Goal: Task Accomplishment & Management: Use online tool/utility

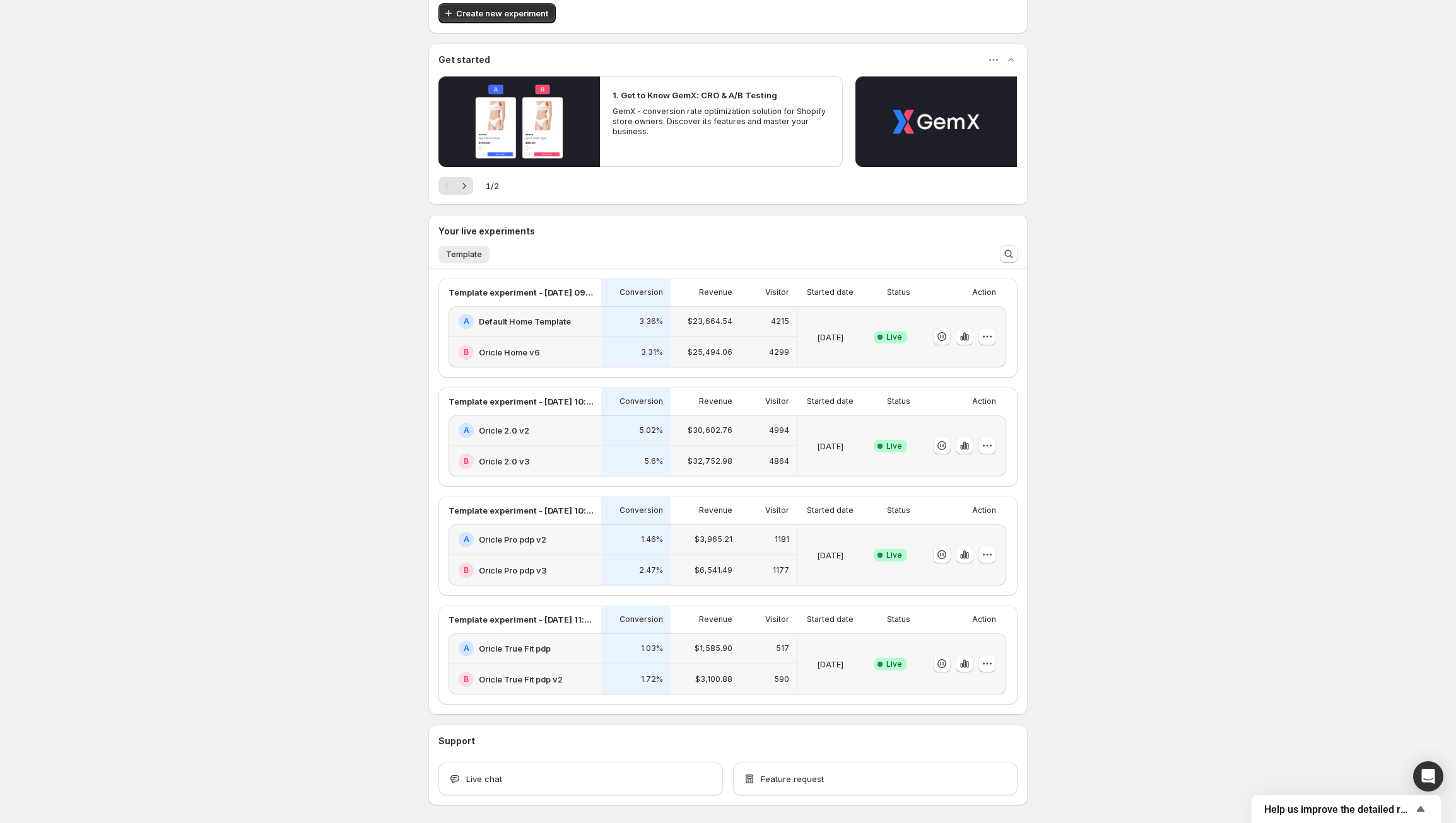
scroll to position [155, 0]
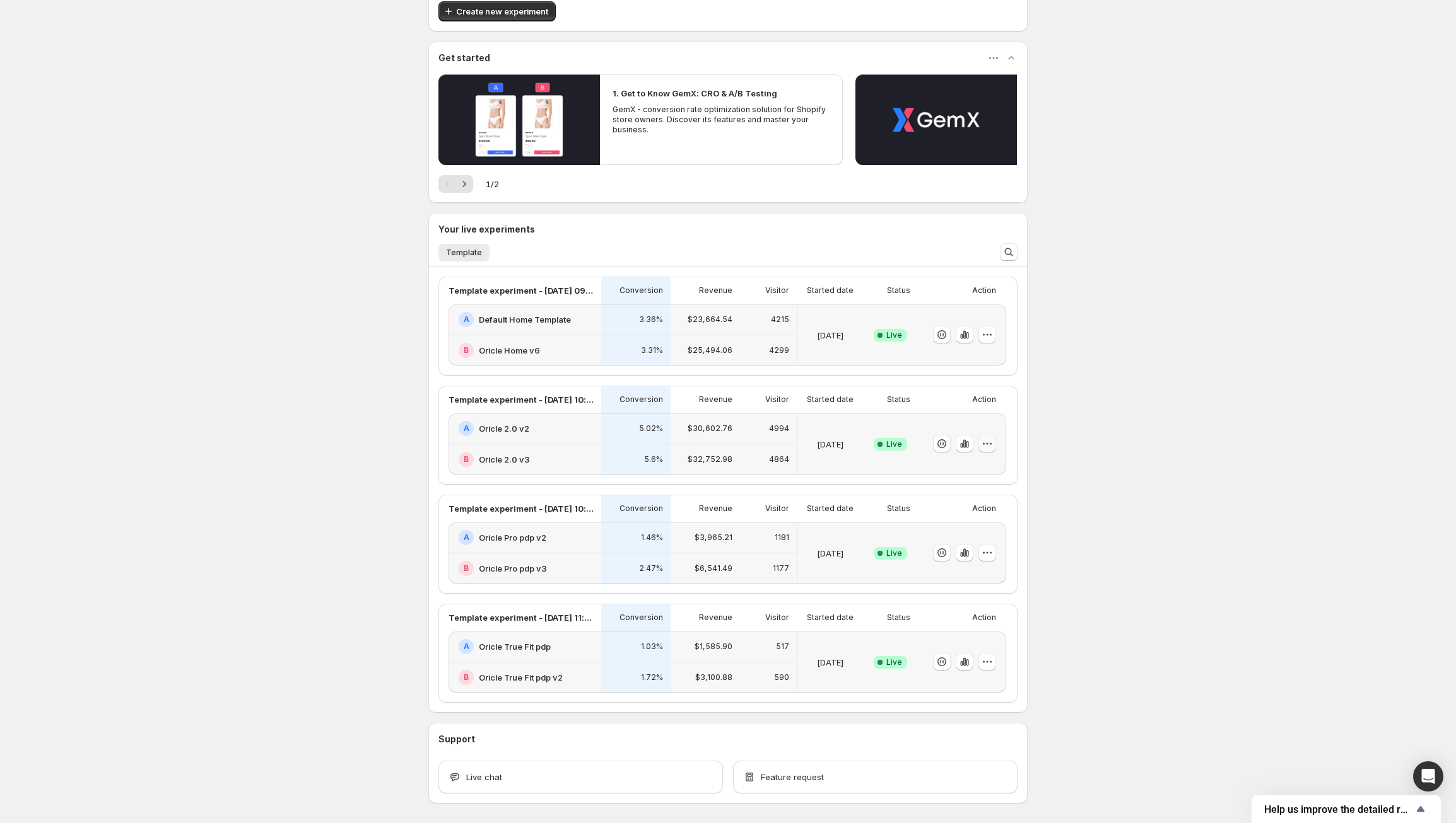
click at [991, 444] on icon "button" at bounding box center [991, 444] width 2 height 2
click at [1178, 408] on div "Theme Switch Alert: Review Your Campaigns and Templates Switching themes automa…" at bounding box center [728, 358] width 1456 height 1027
click at [984, 444] on button "button" at bounding box center [987, 444] width 18 height 17
click at [968, 514] on span "End experiment" at bounding box center [969, 513] width 61 height 10
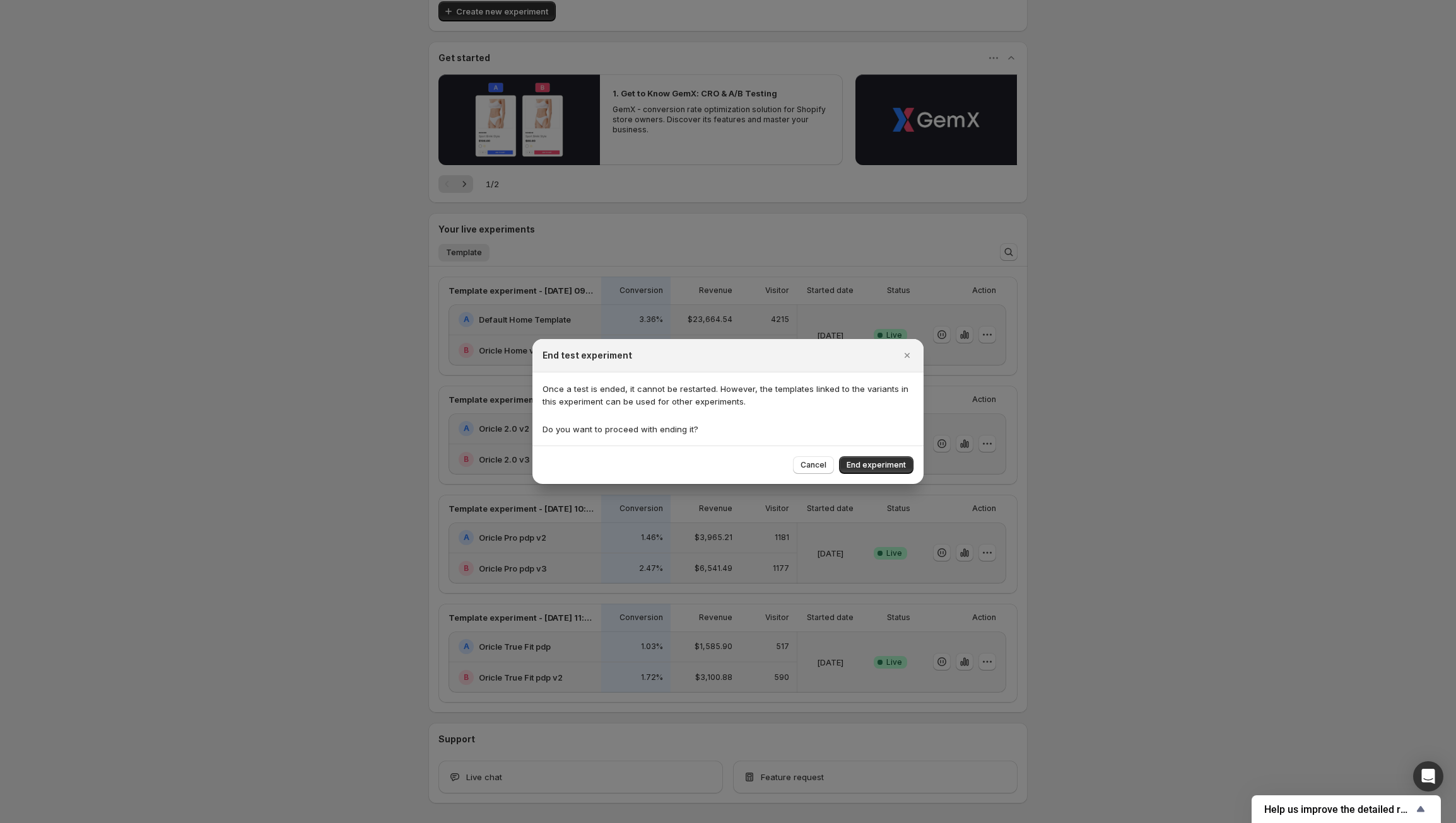
drag, startPoint x: 856, startPoint y: 452, endPoint x: 866, endPoint y: 454, distance: 10.2
click at [858, 452] on div "Cancel End experiment" at bounding box center [728, 464] width 391 height 38
click at [869, 455] on div "Cancel End experiment" at bounding box center [728, 464] width 391 height 38
click at [885, 465] on span "End experiment" at bounding box center [876, 465] width 60 height 10
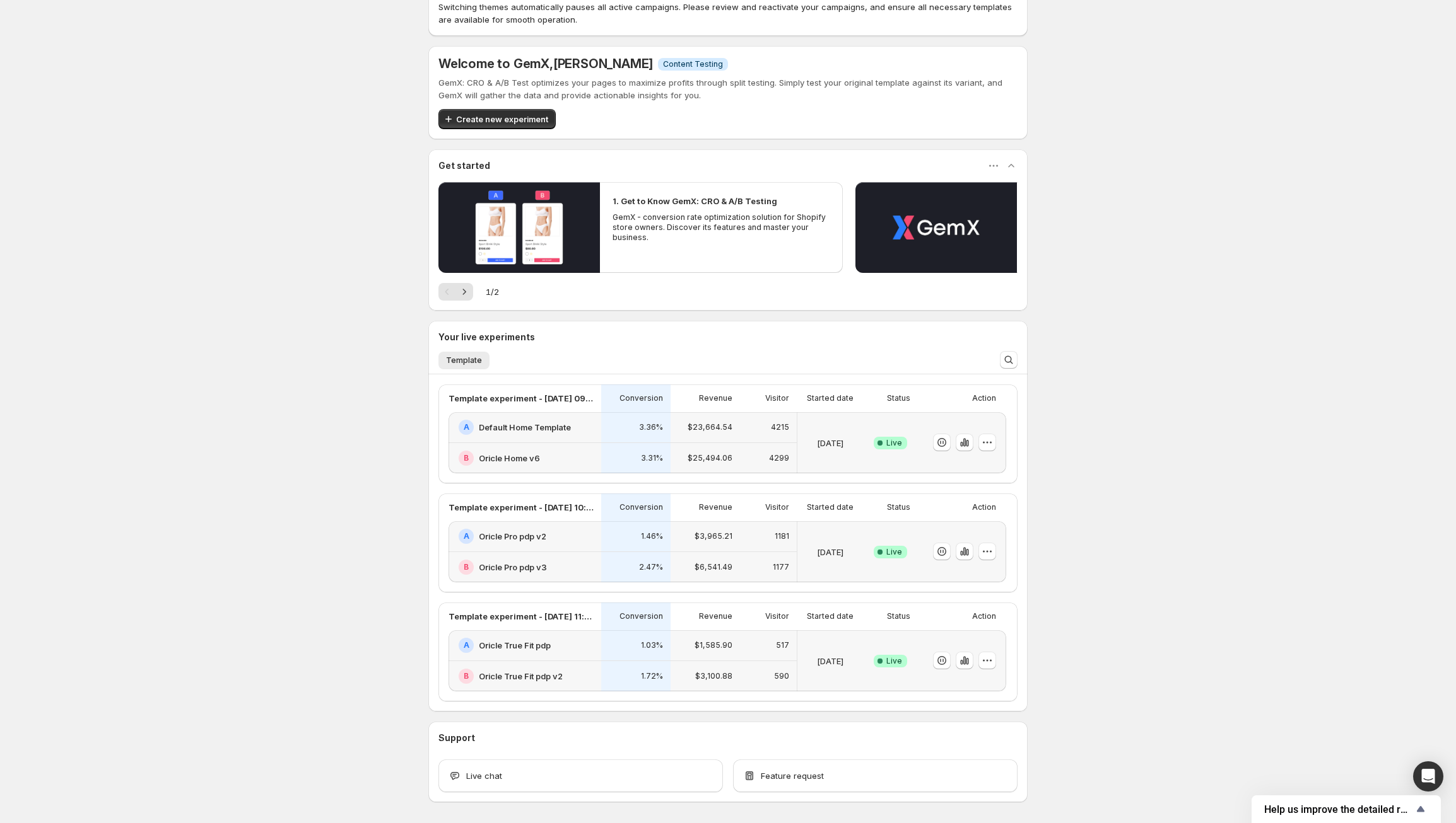
scroll to position [0, 0]
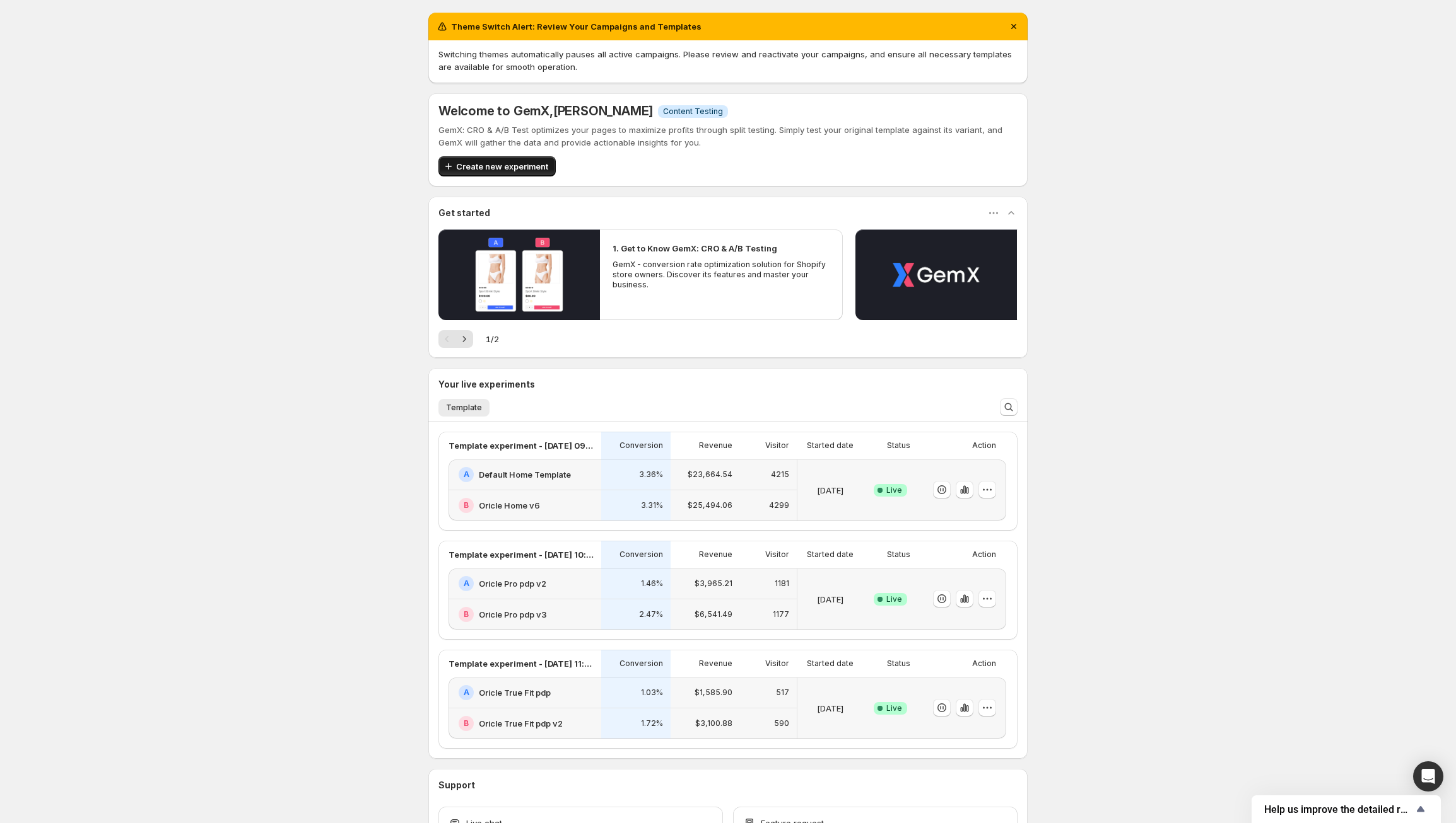
click at [519, 168] on span "Create new experiment" at bounding box center [502, 166] width 92 height 13
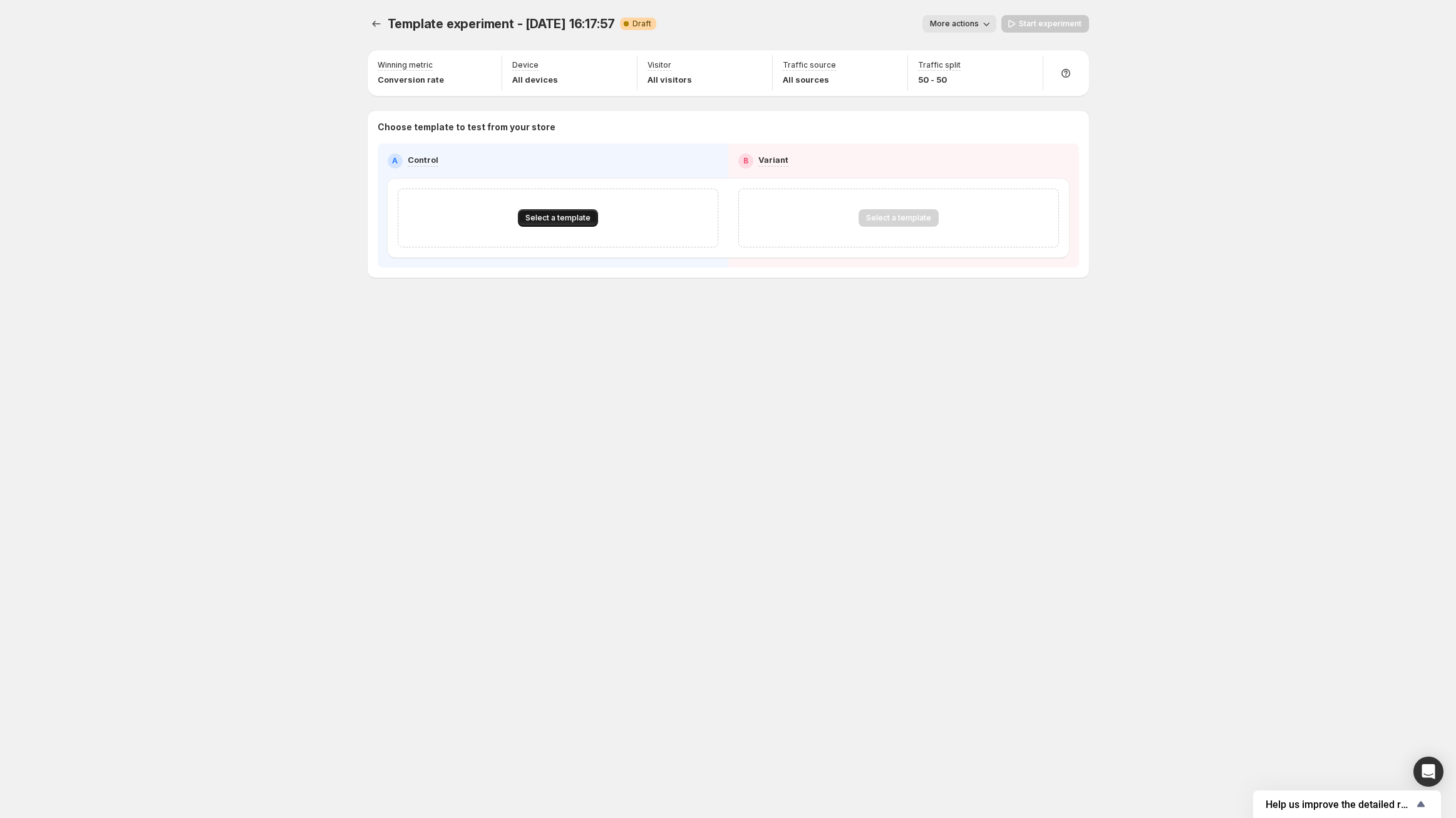
click at [574, 222] on span "Select a template" at bounding box center [558, 218] width 65 height 10
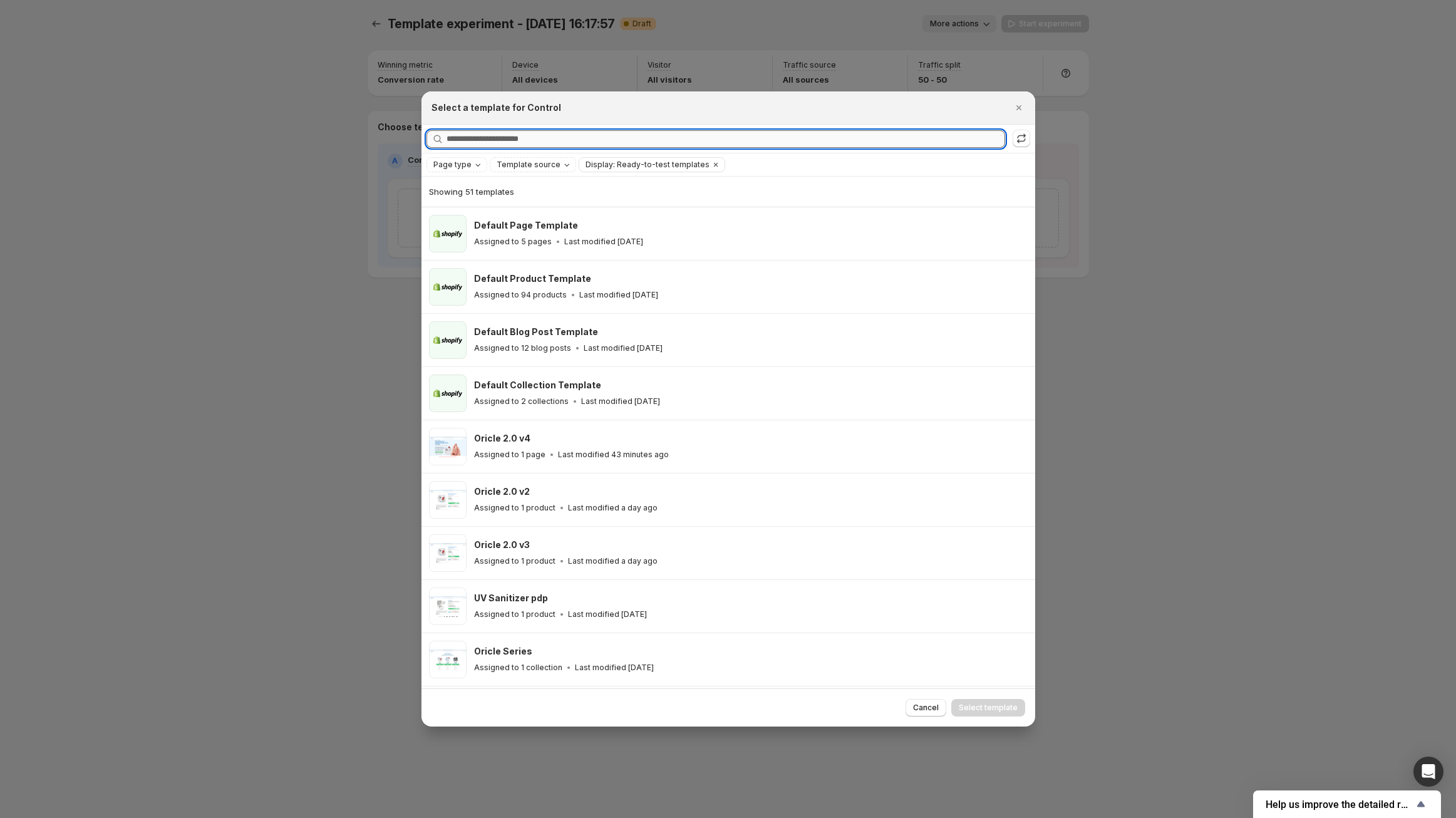
click at [570, 134] on input "Searching all templates" at bounding box center [725, 139] width 559 height 17
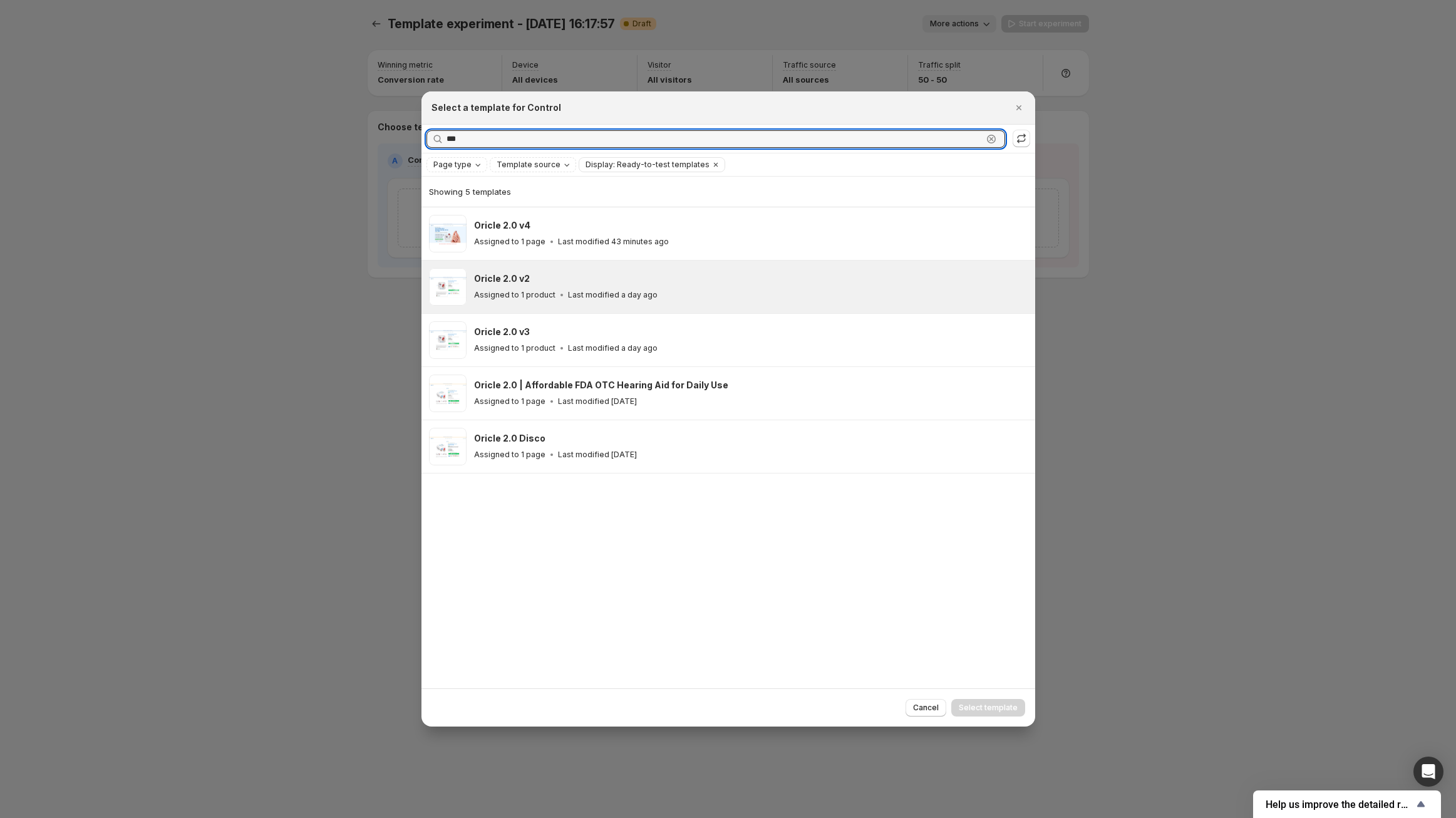
type input "***"
click at [605, 293] on p "Last modified a day ago" at bounding box center [612, 295] width 89 height 10
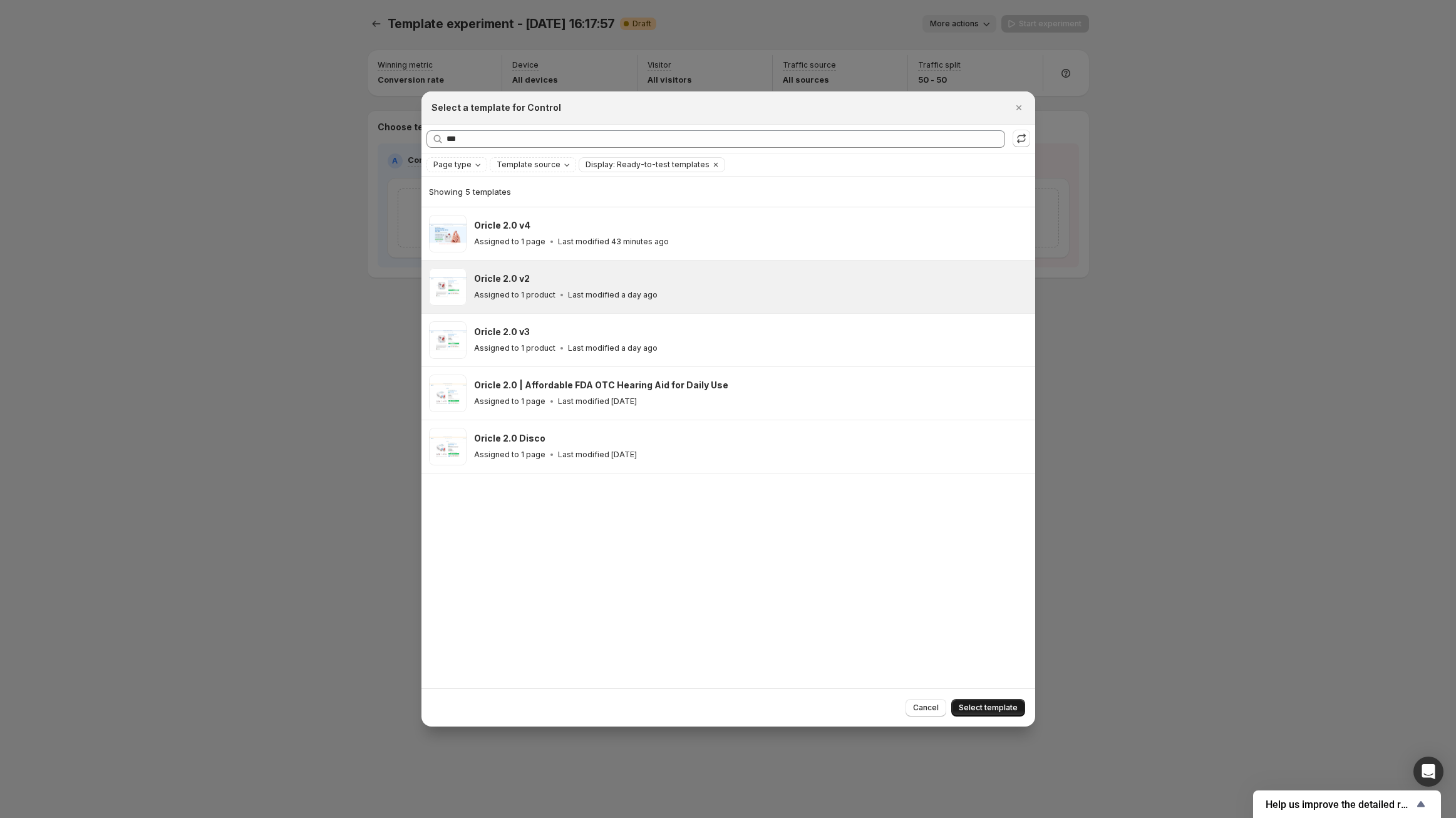
click at [976, 711] on span "Select template" at bounding box center [988, 707] width 59 height 10
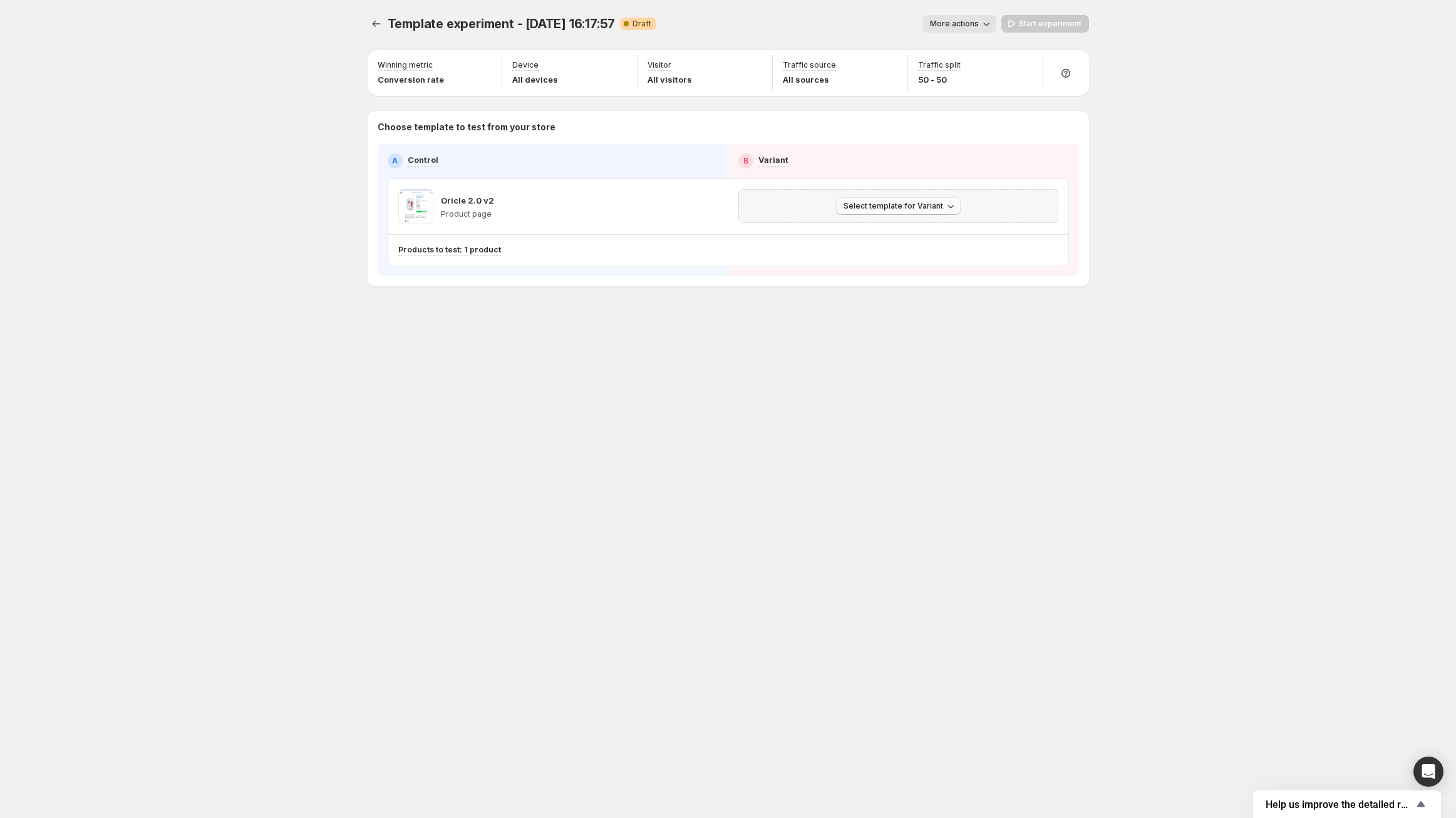
click at [884, 205] on span "Select template for Variant" at bounding box center [894, 205] width 100 height 10
click at [883, 224] on div "Select an existing template Create Variant based on Control" at bounding box center [900, 243] width 143 height 49
click at [882, 237] on span "Select an existing template" at bounding box center [900, 233] width 128 height 13
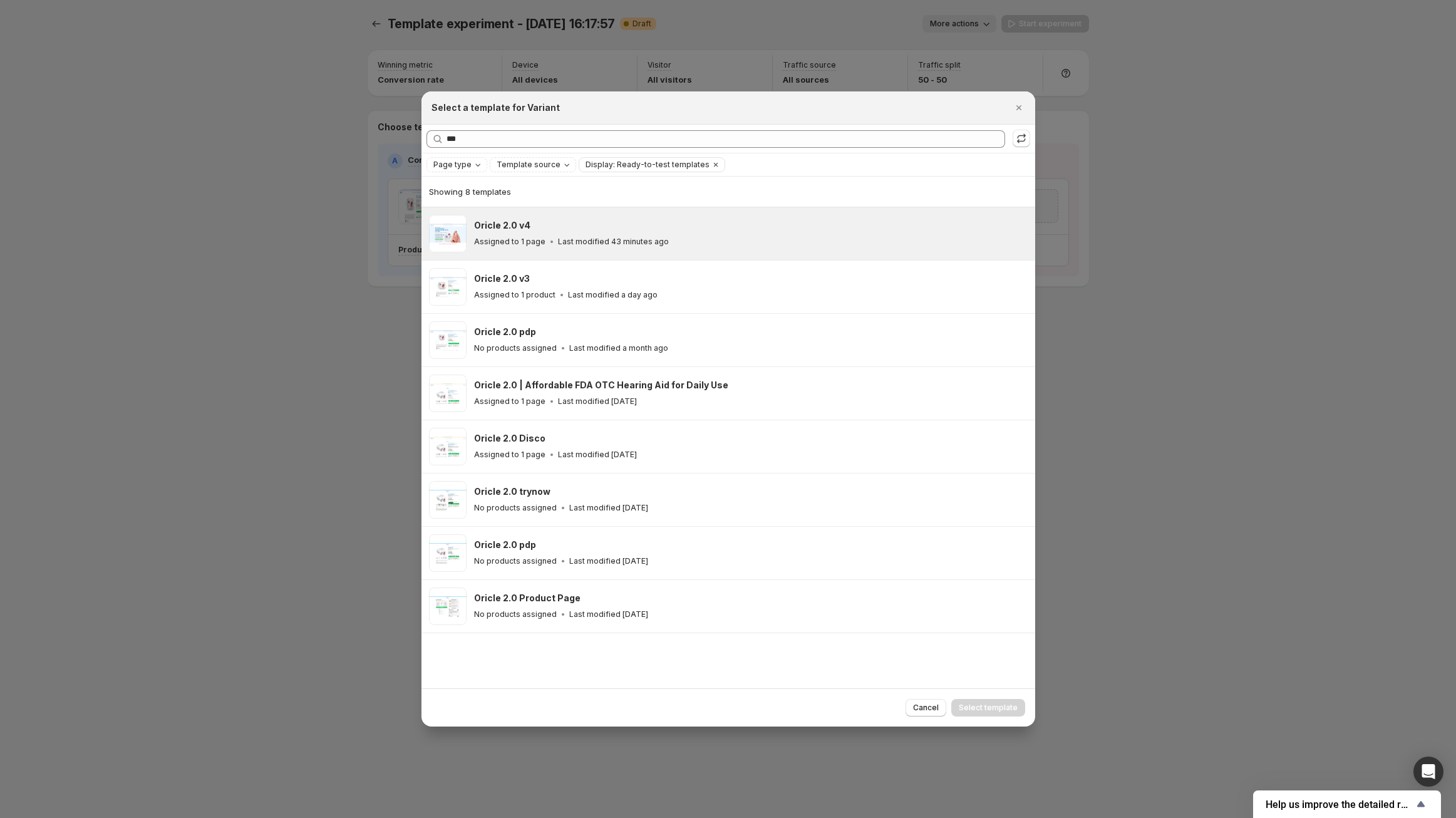
click at [527, 243] on p "Assigned to 1 page" at bounding box center [510, 242] width 71 height 10
click at [999, 715] on button "Select template" at bounding box center [988, 708] width 74 height 17
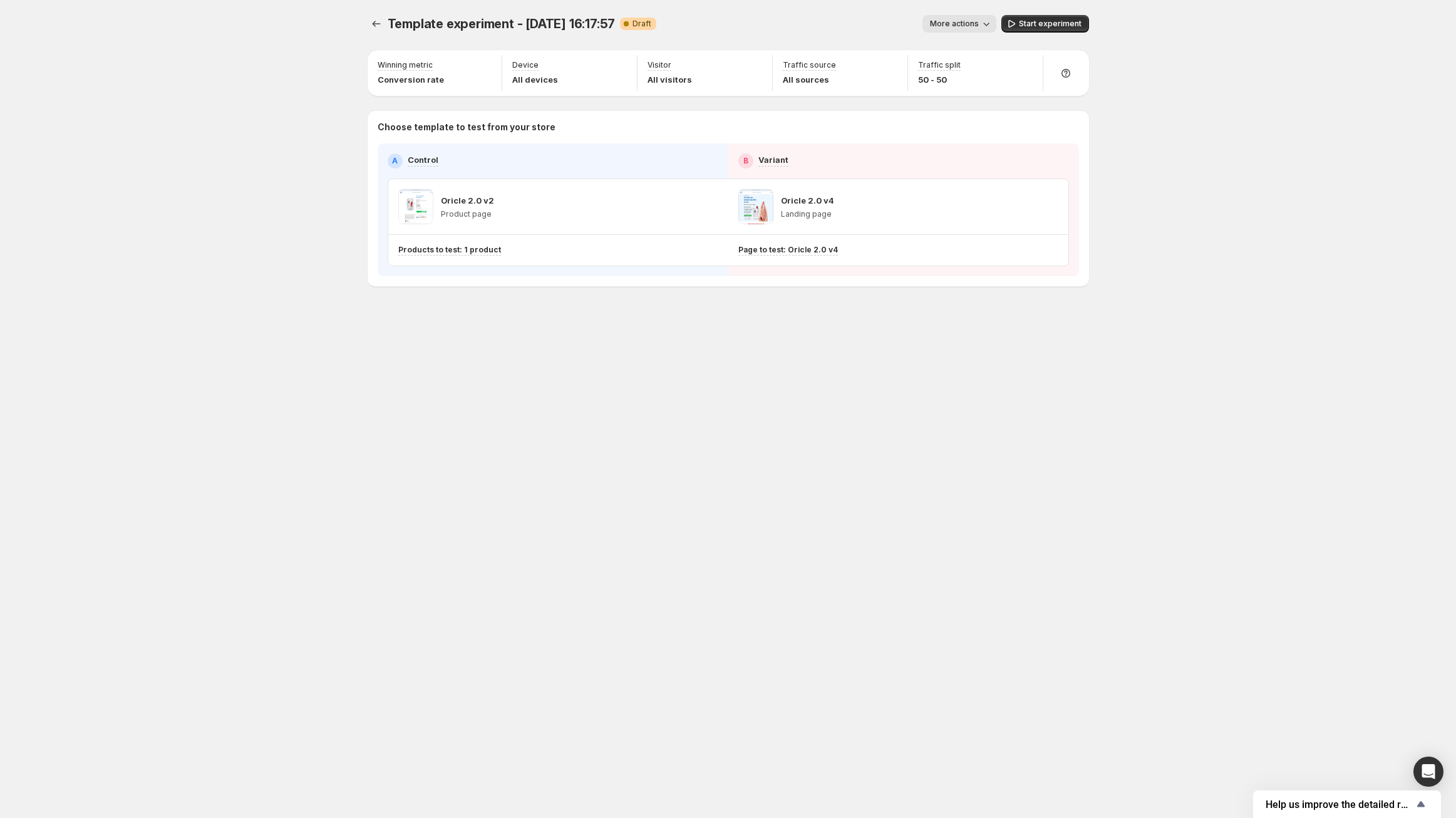
click at [1042, 10] on div "Template experiment - Aug 20, 16:17:57. This page is ready Template experiment …" at bounding box center [728, 24] width 721 height 47
click at [1041, 15] on button "Start experiment" at bounding box center [1045, 24] width 88 height 17
click at [872, 213] on div "Oricle 2.0 v4 Landing page" at bounding box center [898, 206] width 320 height 35
click at [536, 213] on div "Oricle 2.0 v2 Product page" at bounding box center [558, 206] width 320 height 35
click at [371, 20] on icon "Experiments" at bounding box center [377, 24] width 13 height 13
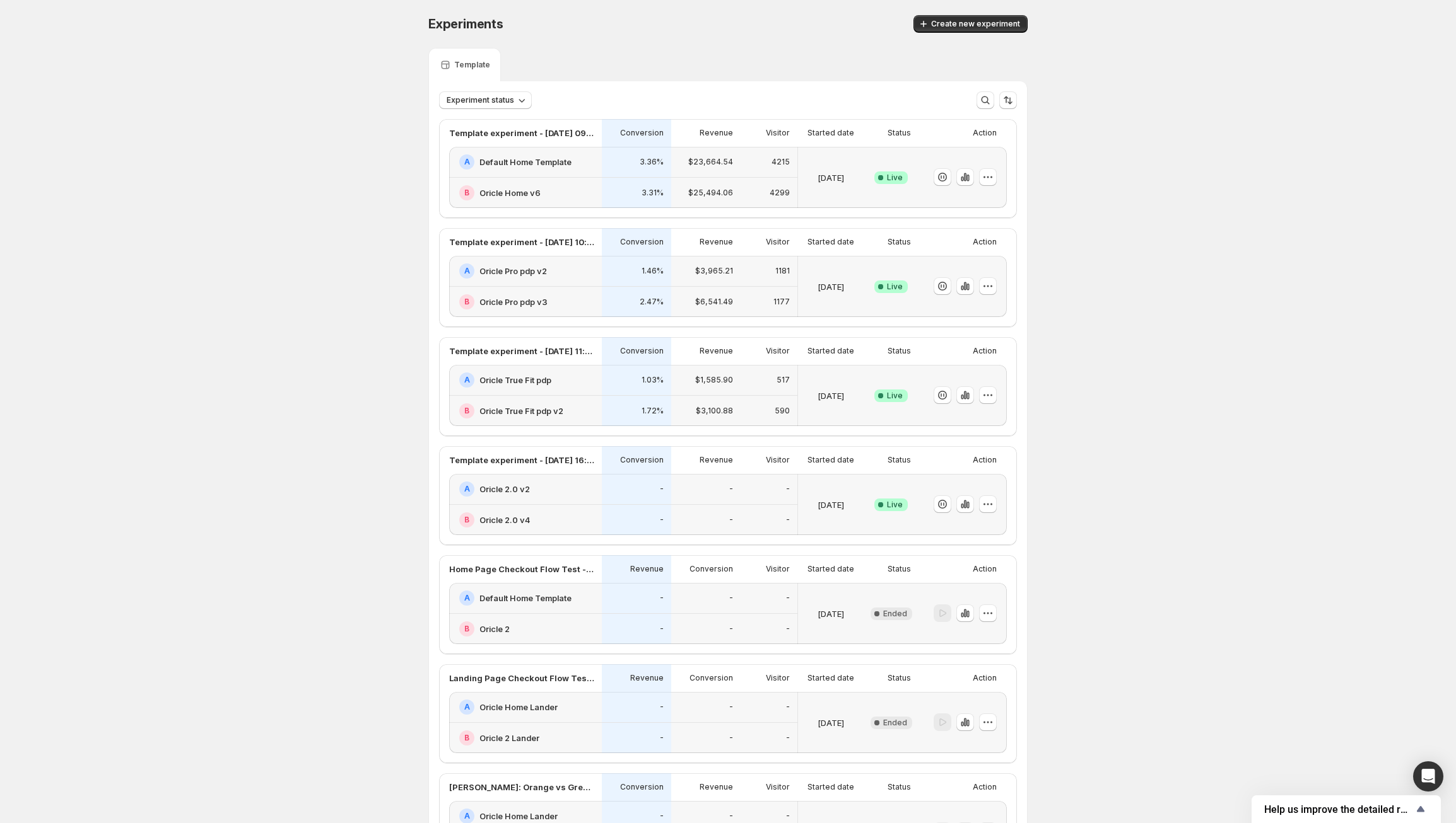
click at [714, 2] on div "Experiments. This page is ready Experiments Create new experiment" at bounding box center [727, 24] width 599 height 48
click at [994, 510] on icon "button" at bounding box center [988, 504] width 13 height 13
click at [1000, 599] on span "Rename" at bounding box center [1005, 595] width 132 height 13
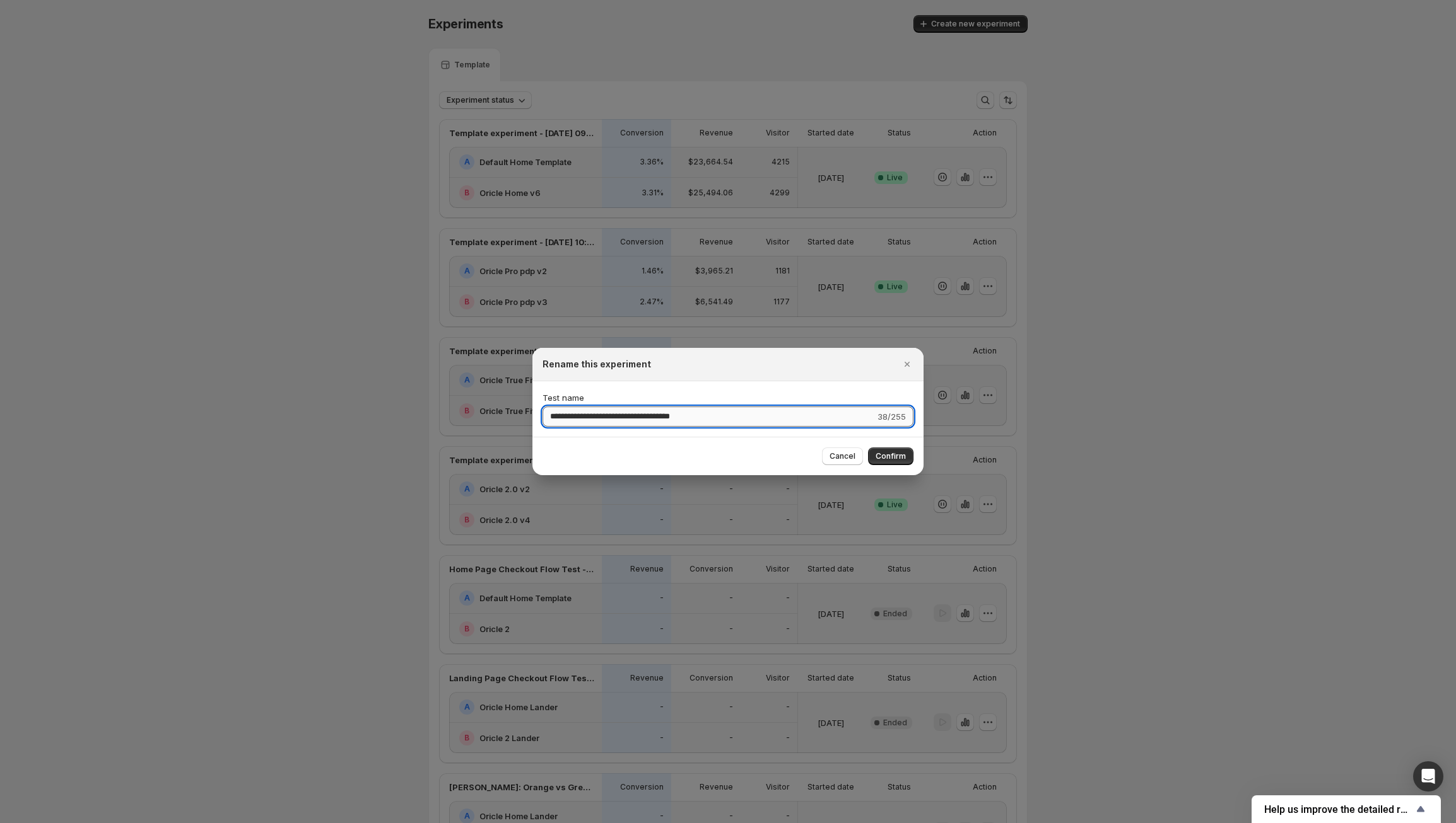
click at [687, 407] on input "**********" at bounding box center [709, 416] width 333 height 20
click at [723, 412] on input "**********" at bounding box center [709, 416] width 333 height 20
click at [723, 413] on input "**********" at bounding box center [709, 416] width 333 height 20
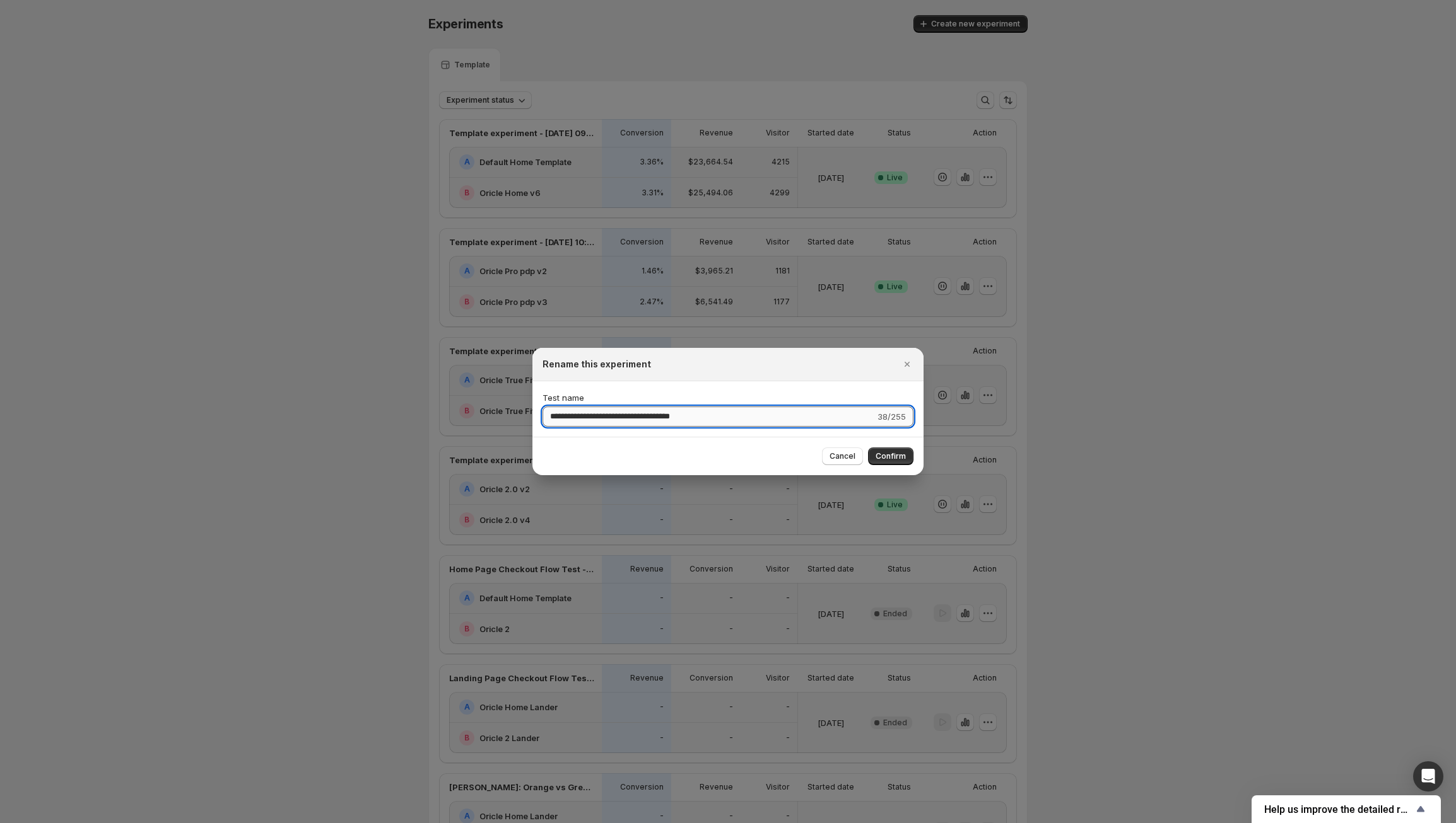
click at [723, 413] on input "**********" at bounding box center [709, 416] width 333 height 20
click at [744, 415] on input "**********" at bounding box center [709, 416] width 333 height 20
click at [744, 416] on input "**********" at bounding box center [709, 416] width 333 height 20
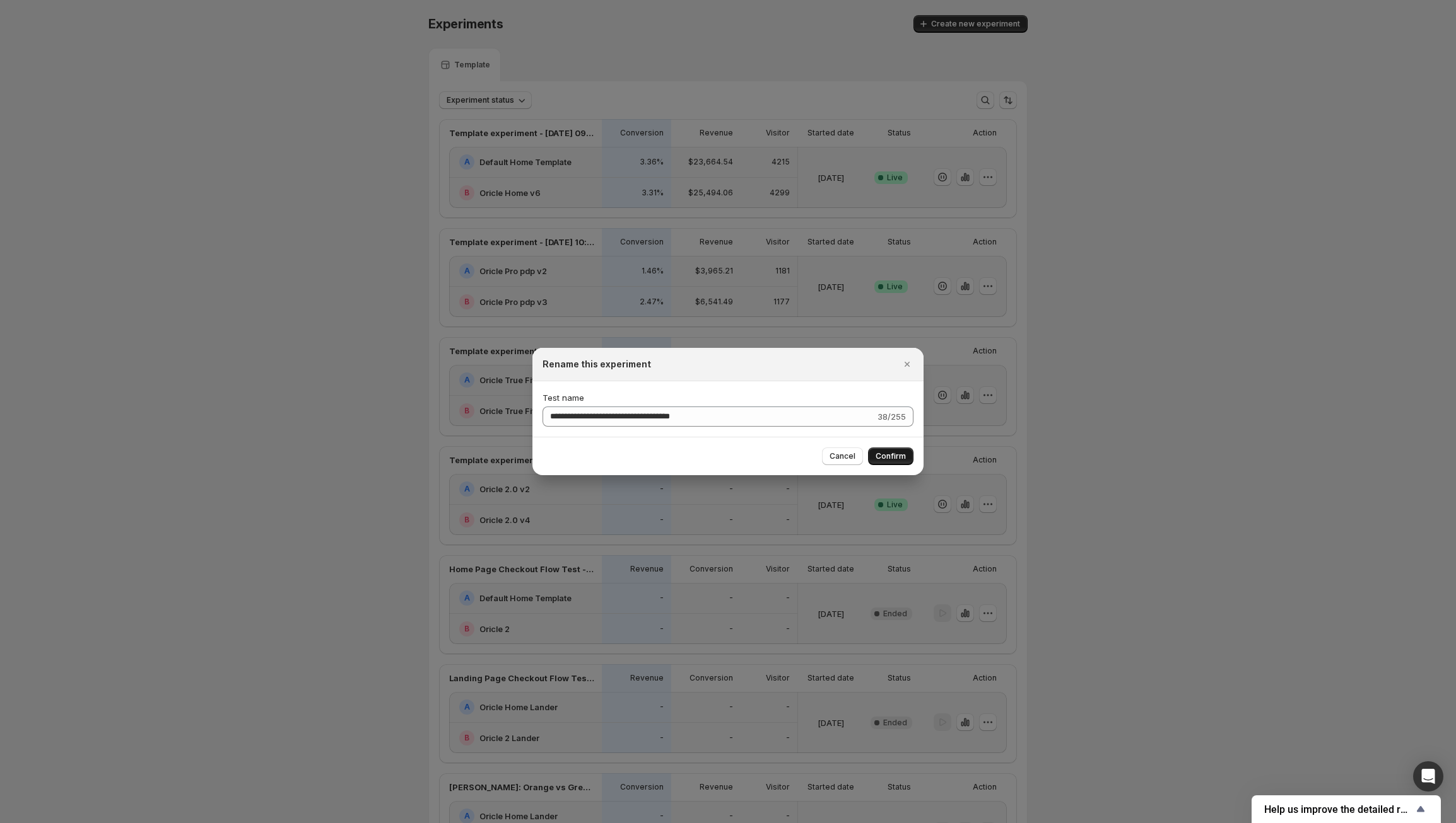
click at [897, 460] on span "Confirm" at bounding box center [890, 456] width 30 height 10
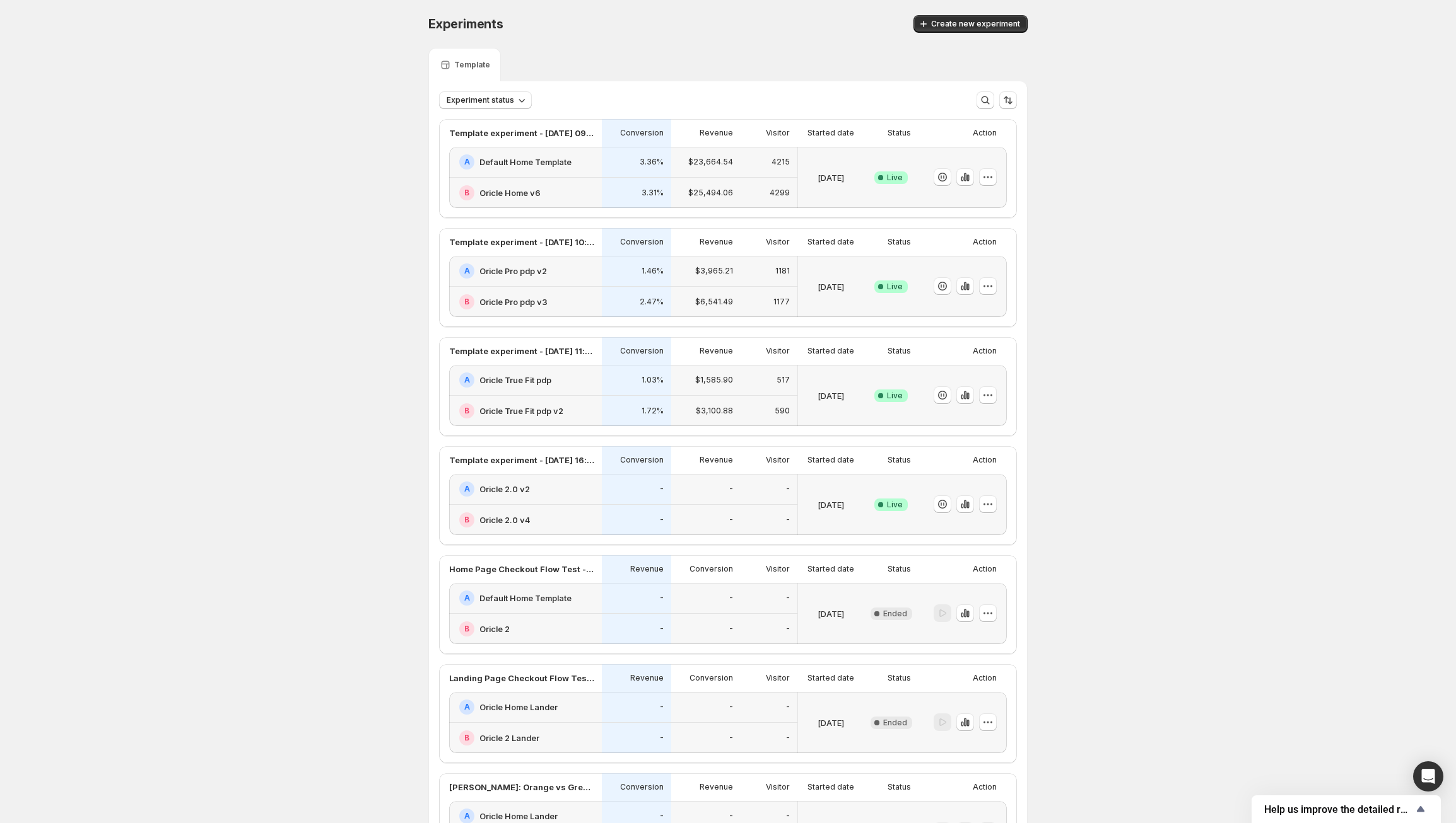
scroll to position [4, 0]
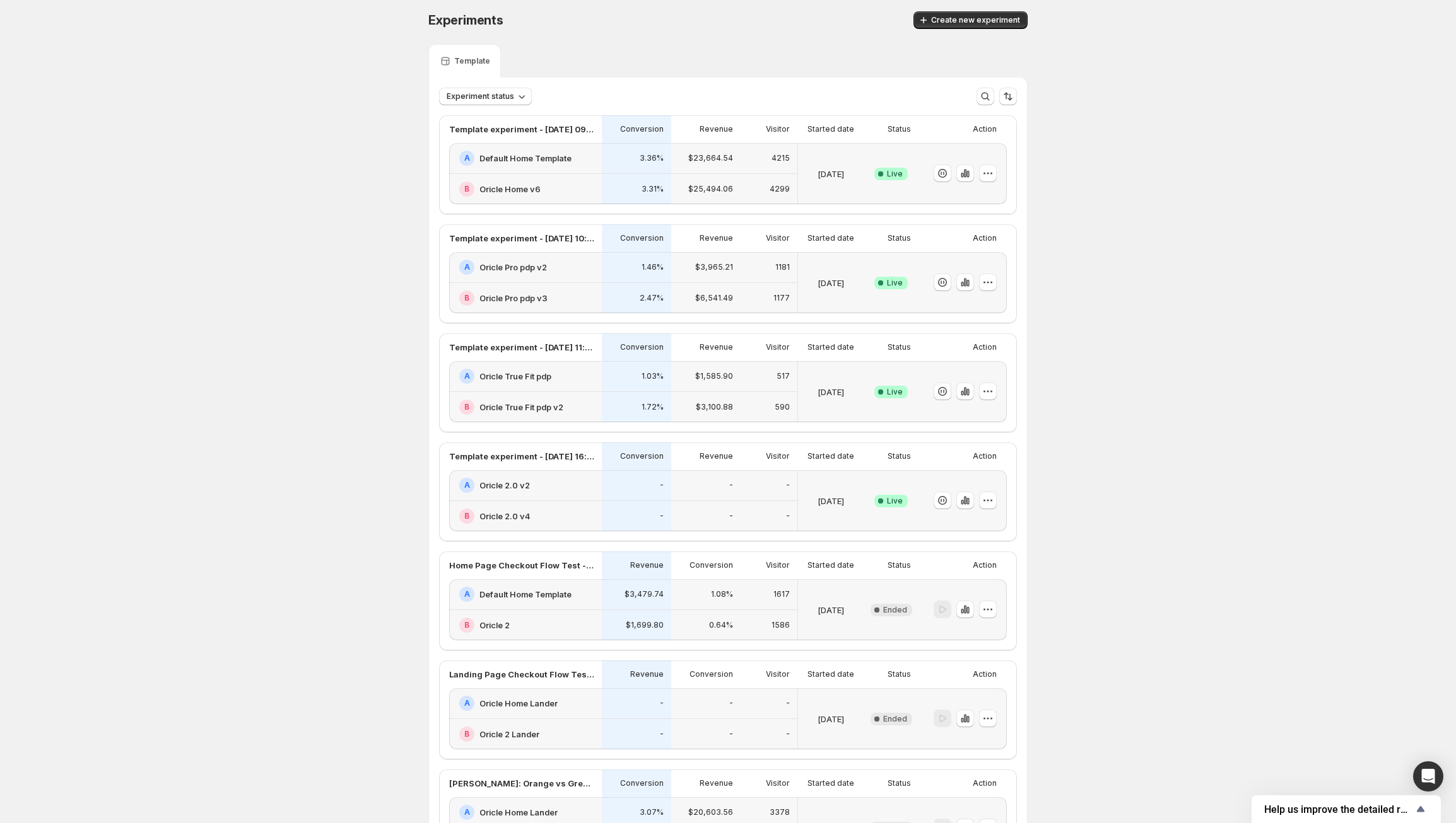
click at [757, 532] on div "-" at bounding box center [769, 516] width 56 height 31
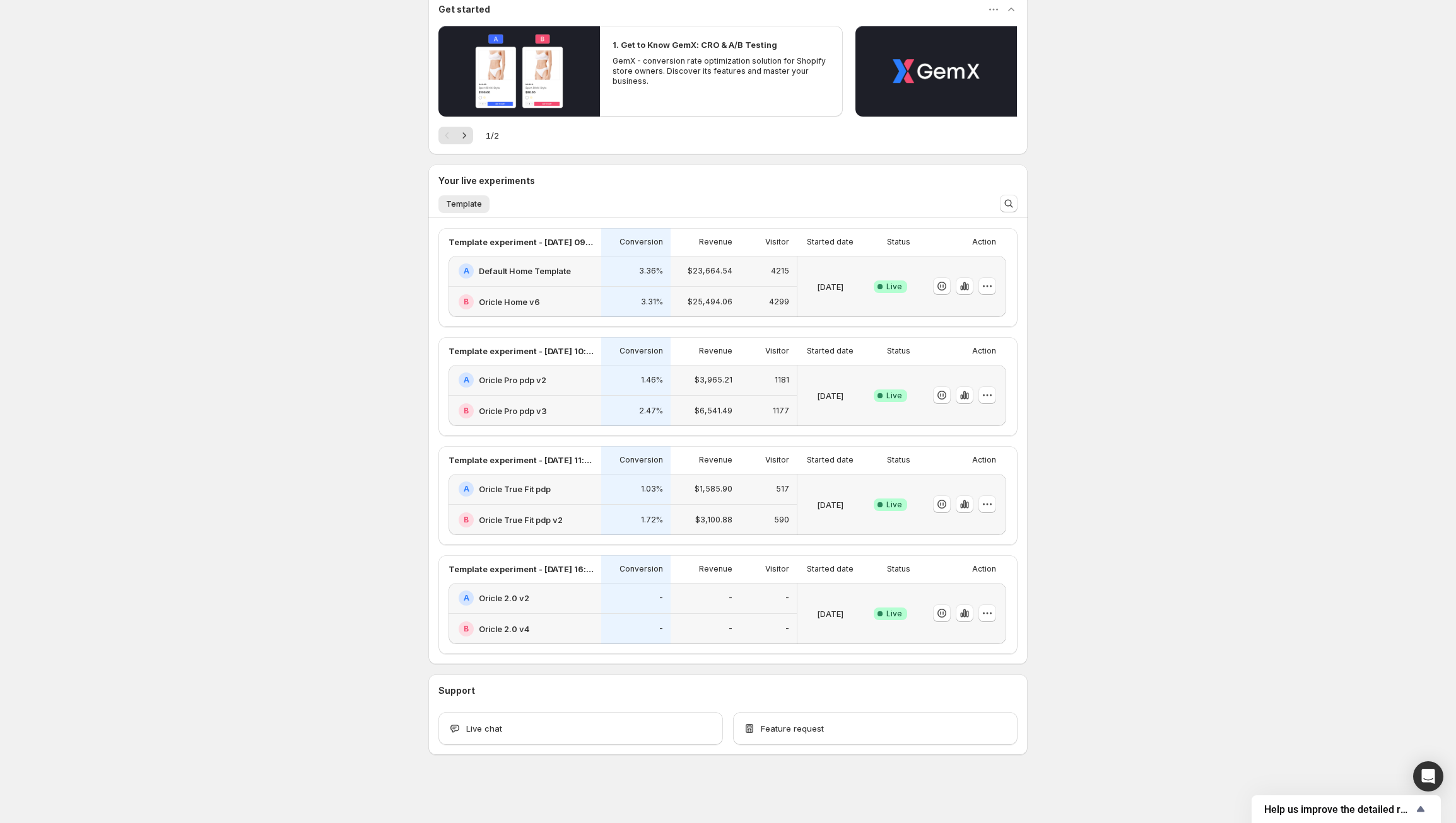
scroll to position [201, 0]
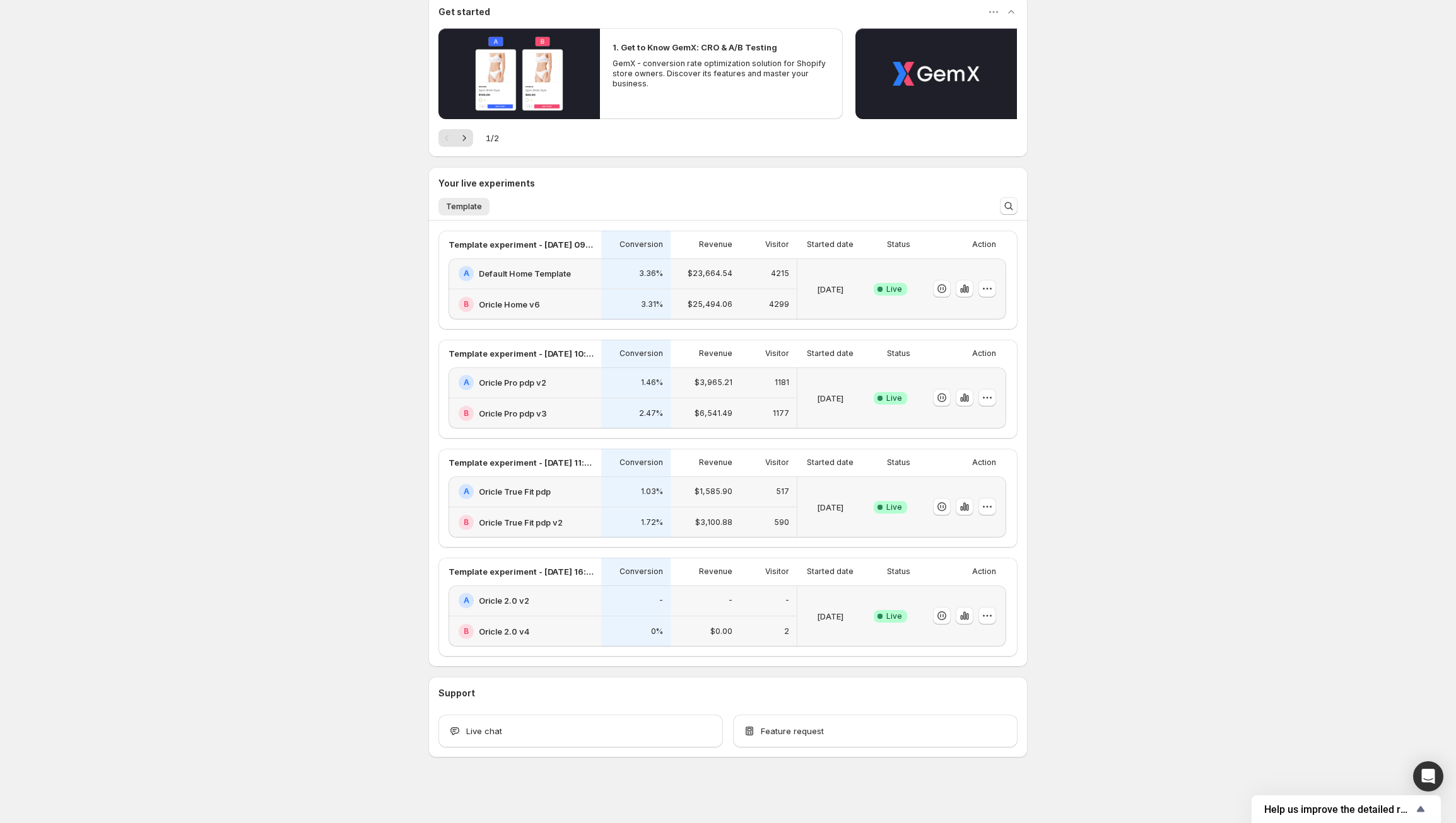
click at [746, 296] on div "4299" at bounding box center [768, 305] width 56 height 31
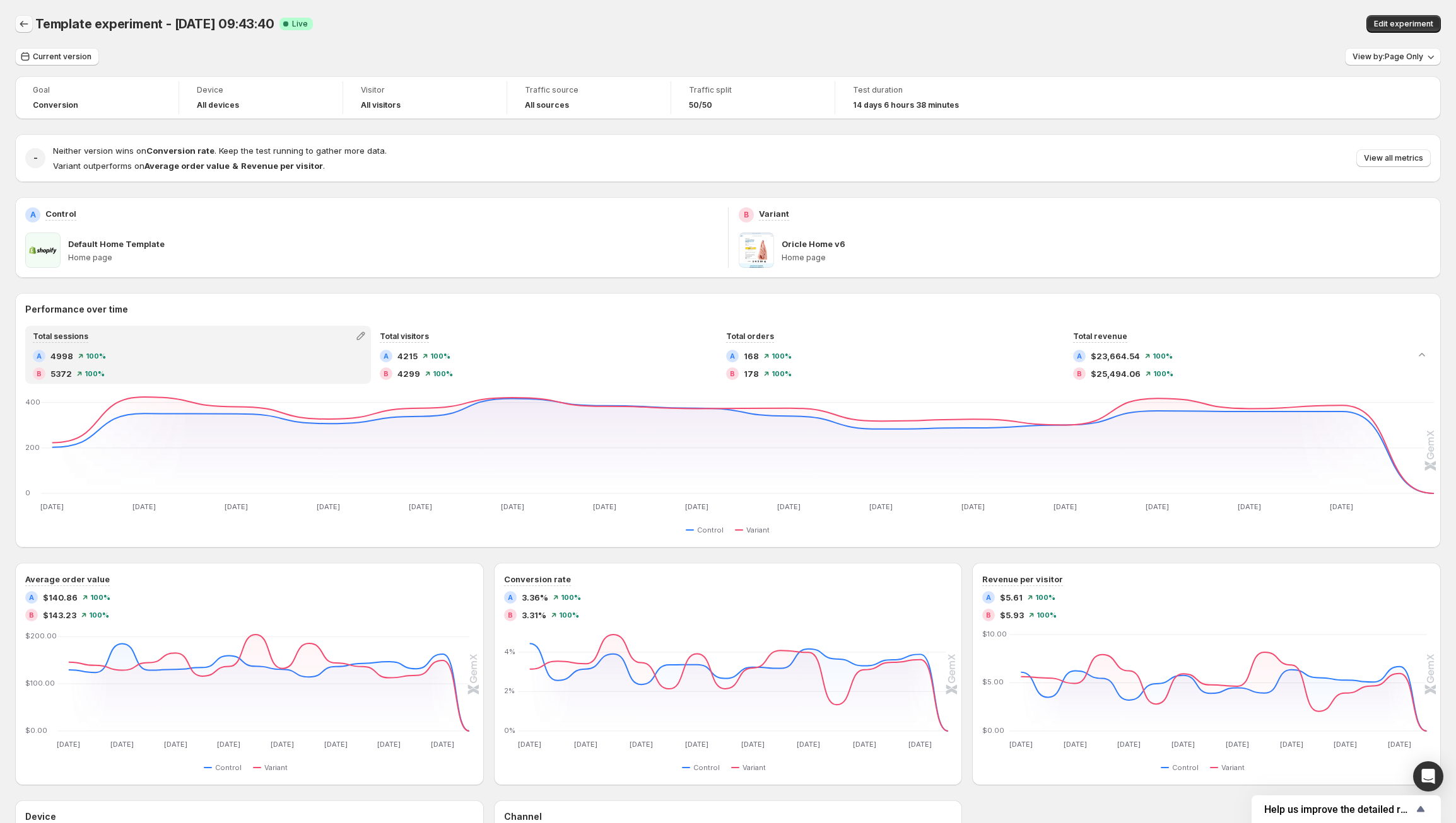
click at [23, 22] on icon "Back" at bounding box center [24, 24] width 13 height 13
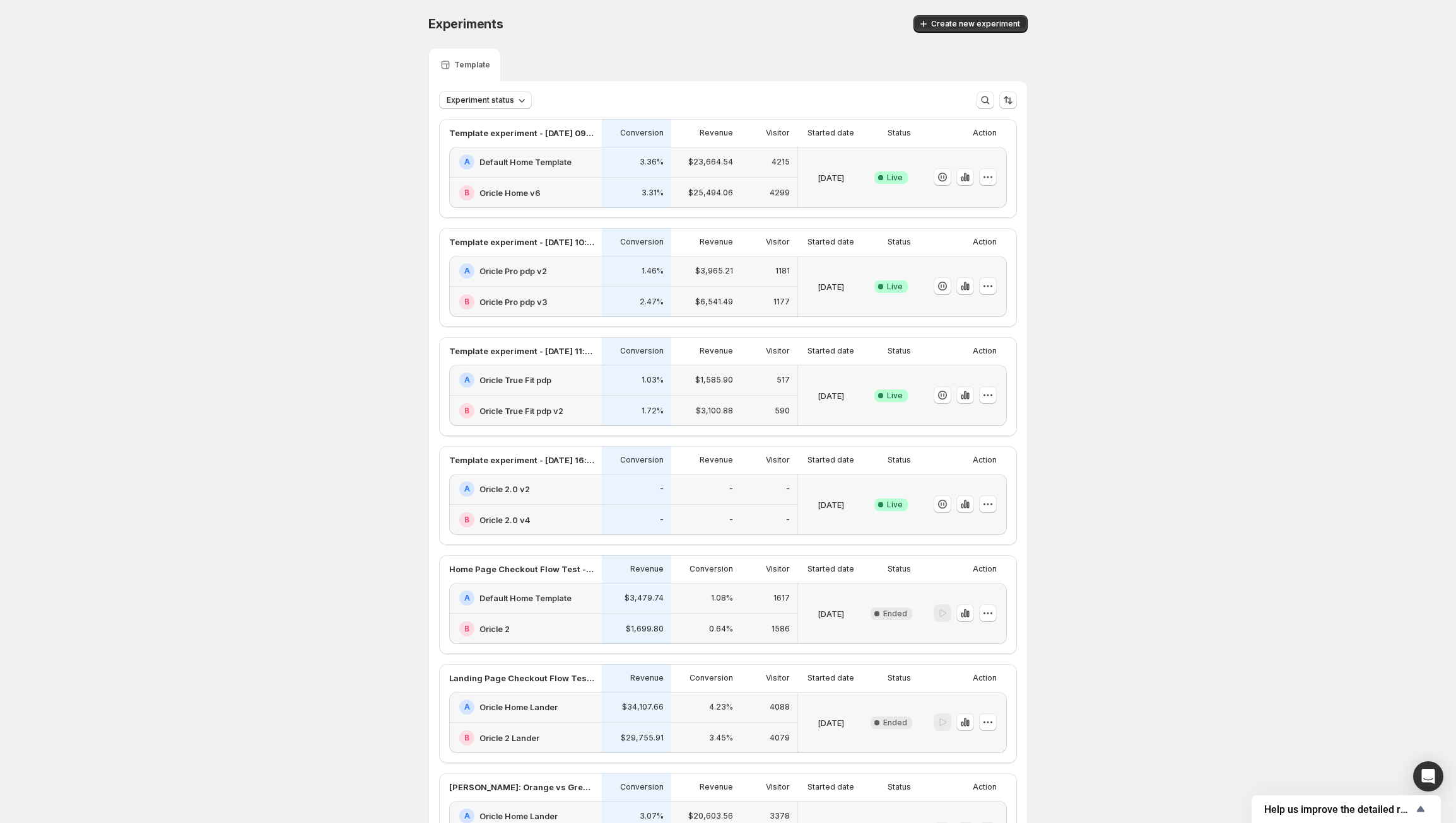
click at [633, 528] on div "-" at bounding box center [637, 521] width 54 height 16
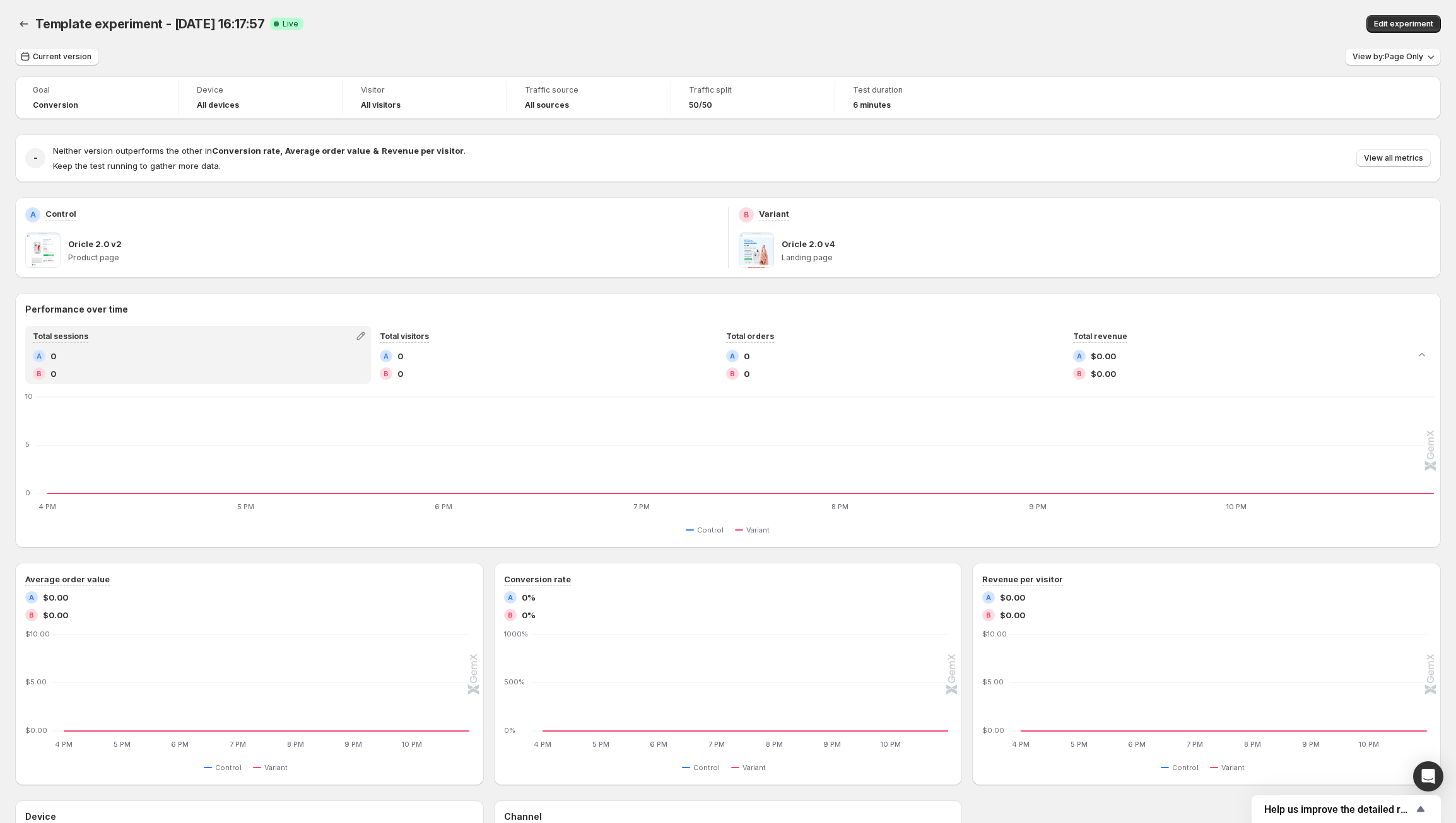
click at [13, 29] on div "Template experiment - [DATE] 16:17:57. This page is ready Template experiment -…" at bounding box center [728, 557] width 1456 height 1116
click at [26, 25] on icon "Back" at bounding box center [24, 24] width 13 height 13
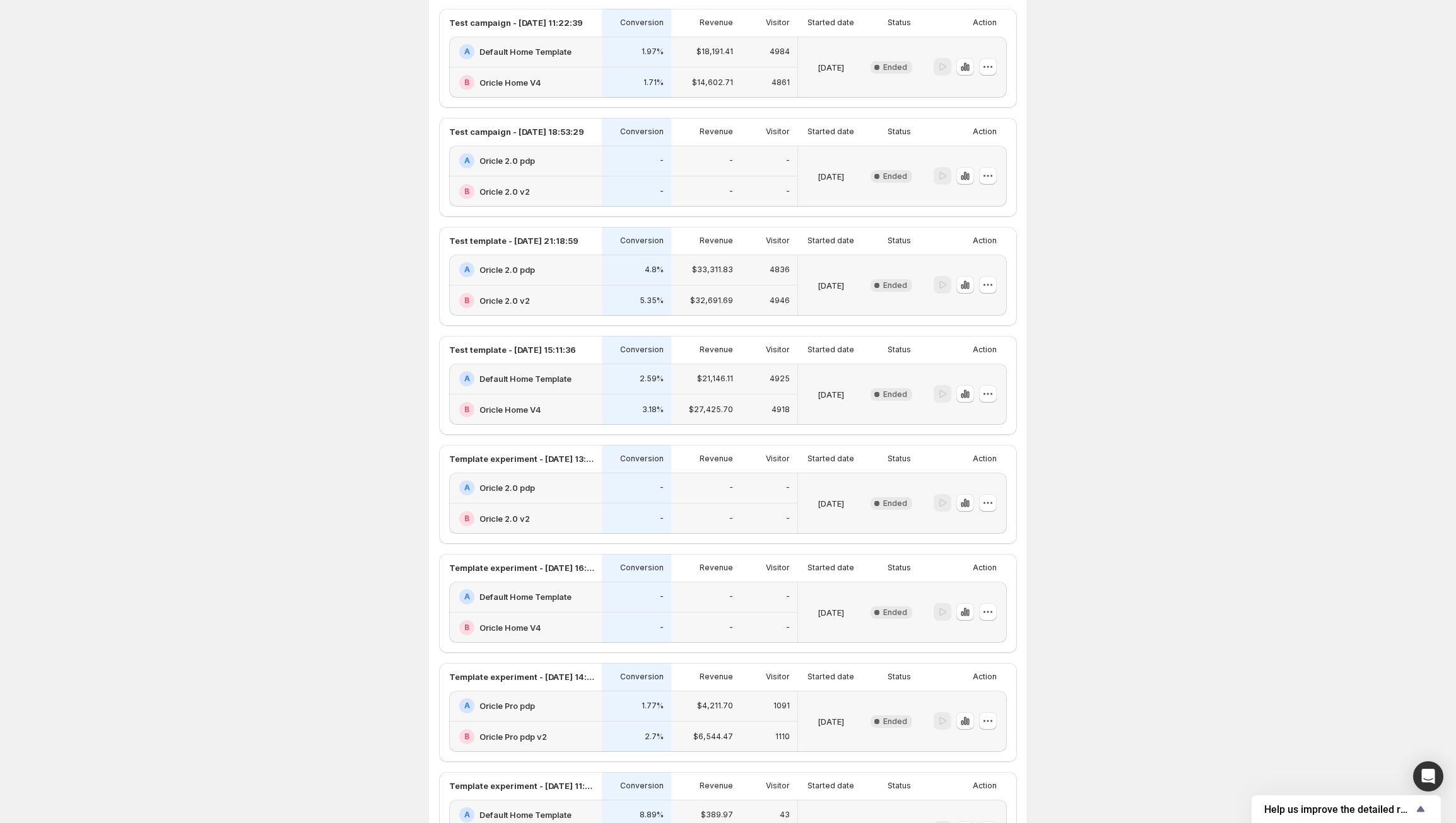
scroll to position [1863, 0]
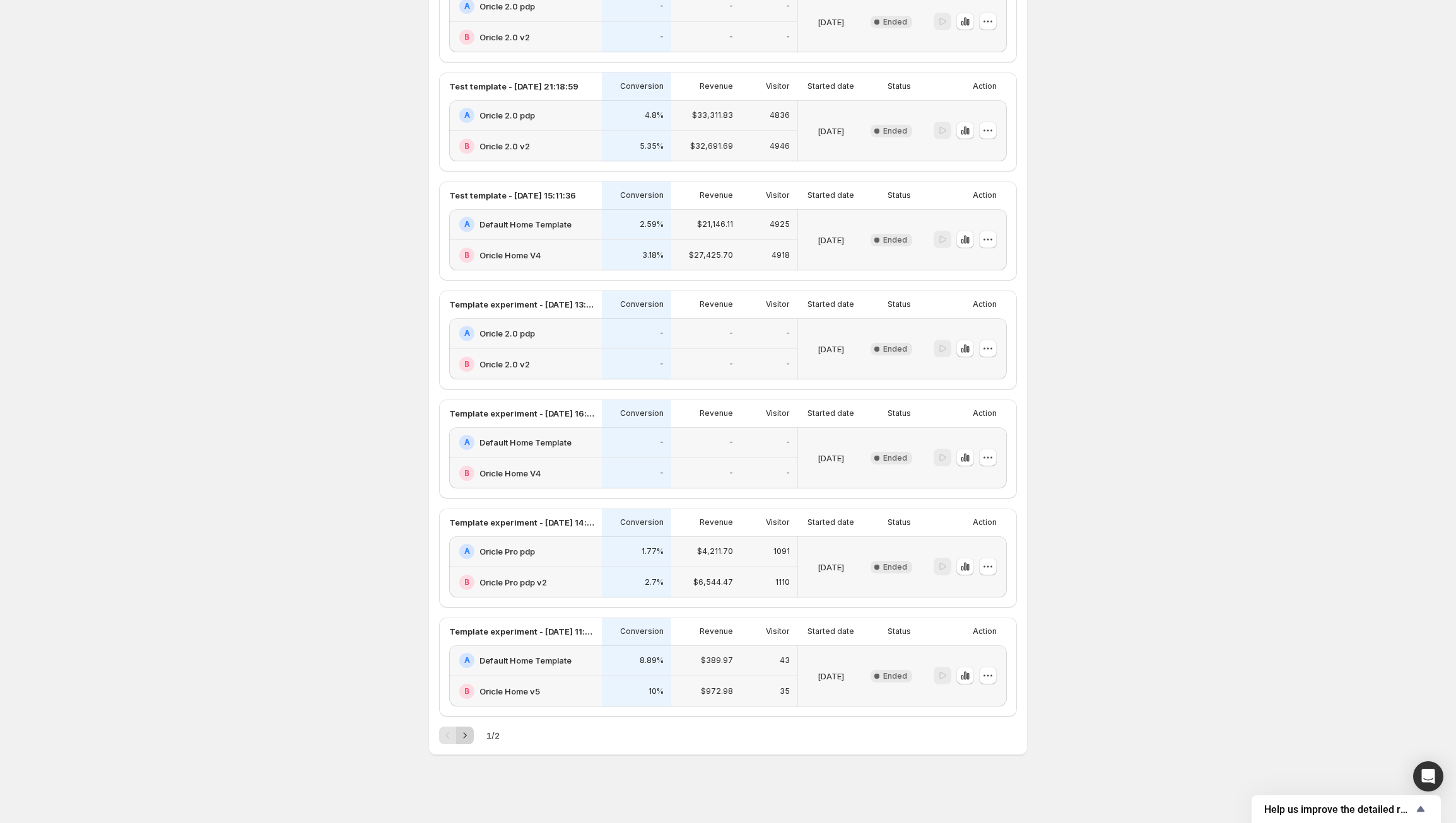
click at [471, 741] on icon "Next" at bounding box center [465, 736] width 13 height 13
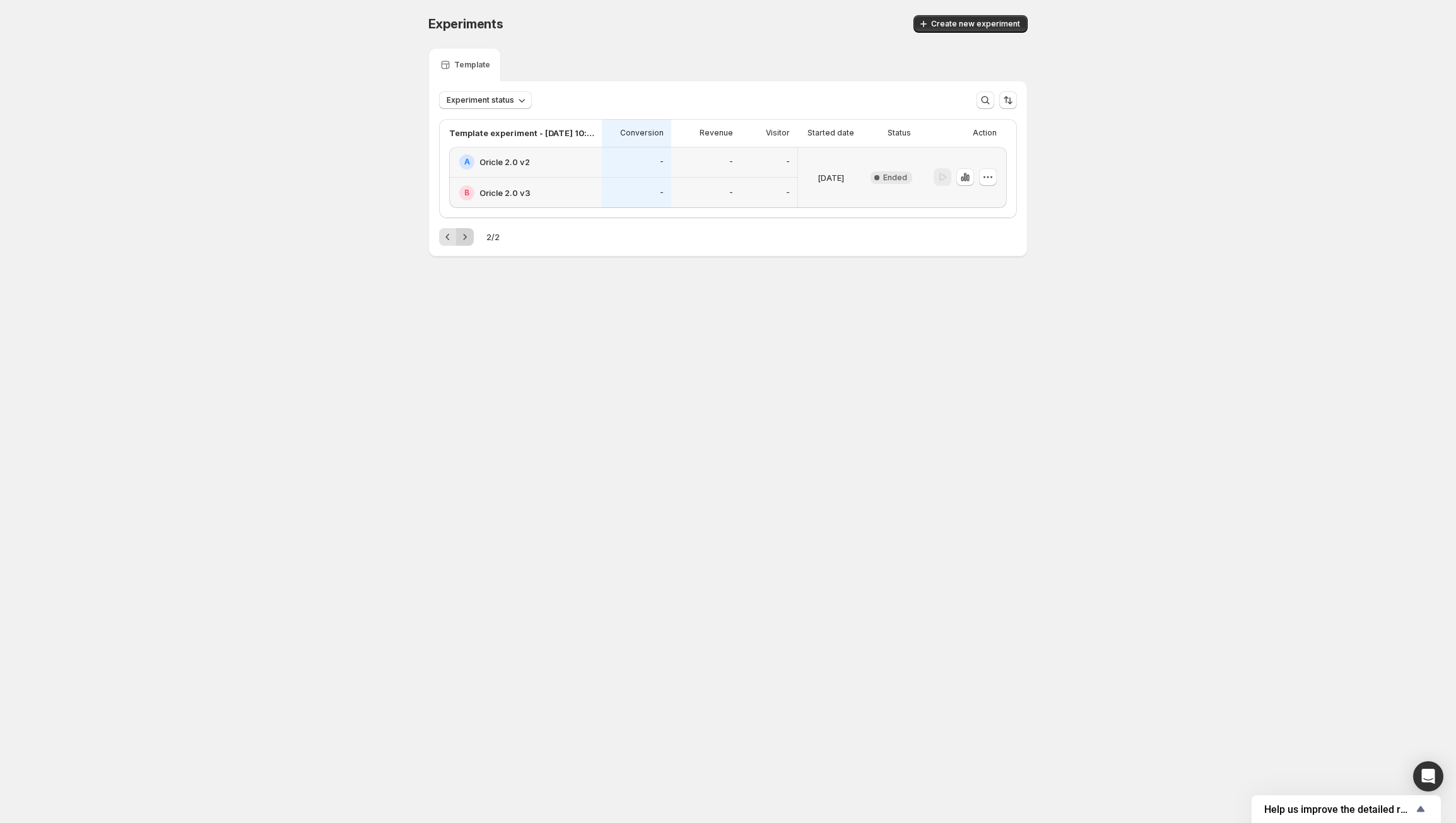
scroll to position [0, 0]
click at [720, 188] on div "-" at bounding box center [711, 193] width 54 height 16
